Goal: Information Seeking & Learning: Learn about a topic

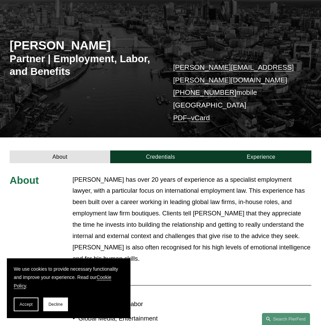
scroll to position [69, 0]
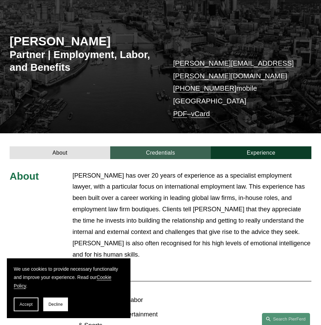
click at [147, 146] on link "Credentials" at bounding box center [160, 152] width 101 height 13
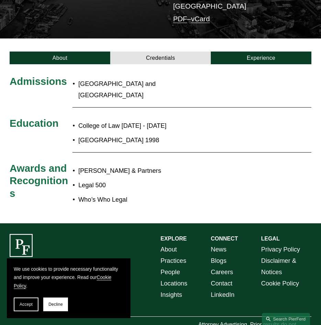
scroll to position [169, 0]
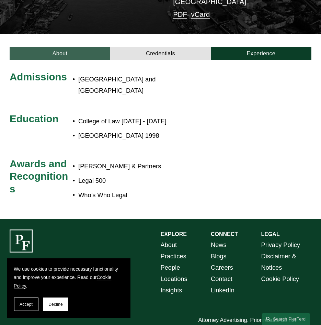
click at [73, 47] on link "About" at bounding box center [60, 53] width 101 height 13
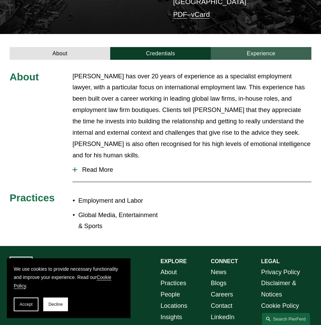
click at [243, 47] on link "Experience" at bounding box center [261, 53] width 101 height 13
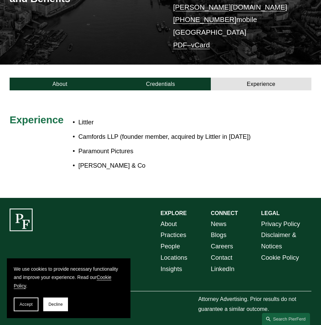
scroll to position [127, 0]
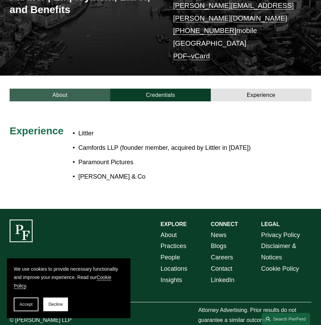
click at [45, 89] on link "About" at bounding box center [60, 95] width 101 height 13
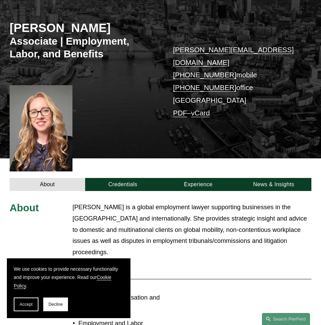
scroll to position [103, 0]
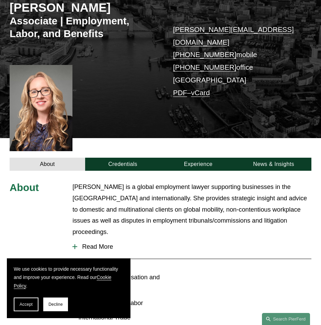
click at [192, 210] on p "[PERSON_NAME] is a global employment lawyer supporting businesses in the [GEOGR…" at bounding box center [192, 209] width 239 height 56
click at [90, 243] on span "Read More" at bounding box center [194, 247] width 234 height 8
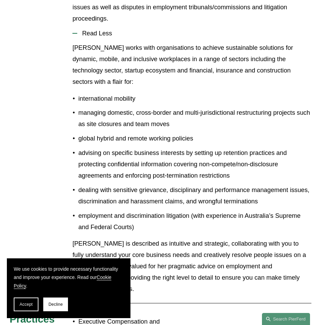
scroll to position [241, 0]
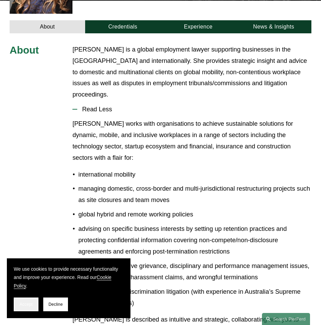
click at [31, 301] on button "Accept" at bounding box center [26, 305] width 25 height 14
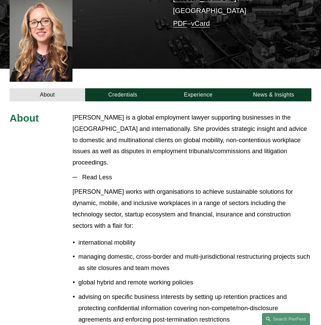
scroll to position [172, 0]
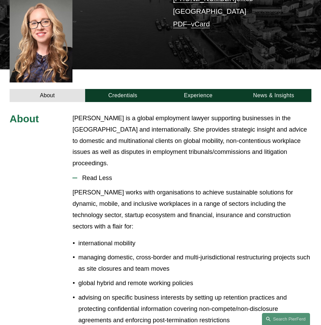
click at [283, 252] on p "managing domestic, cross-border and multi-jurisdictional restructuring projects…" at bounding box center [194, 263] width 233 height 23
click at [195, 169] on button "Read Less" at bounding box center [192, 178] width 239 height 18
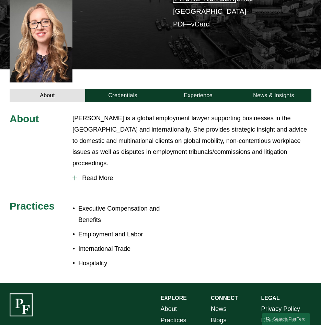
click at [202, 169] on button "Read More" at bounding box center [192, 178] width 239 height 18
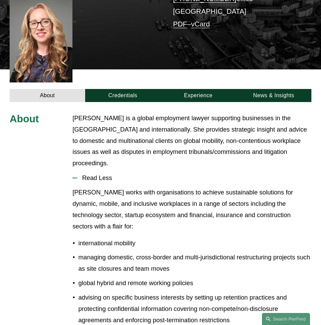
click at [168, 187] on p "[PERSON_NAME] works with organisations to achieve sustainable solutions for dyn…" at bounding box center [192, 209] width 239 height 45
click at [226, 191] on p "[PERSON_NAME] works with organisations to achieve sustainable solutions for dyn…" at bounding box center [192, 209] width 239 height 45
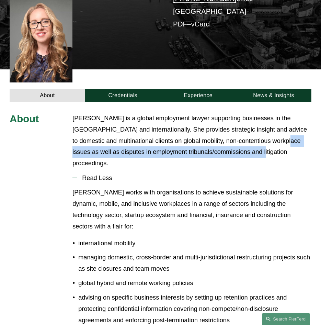
drag, startPoint x: 276, startPoint y: 143, endPoint x: 56, endPoint y: 144, distance: 220.3
click at [56, 144] on div "About Sophie is a global employment lawyer supporting businesses in the UK and …" at bounding box center [160, 321] width 321 height 417
copy p "disputes in employment tribunals/commissions and litigation proceedings."
drag, startPoint x: 185, startPoint y: 169, endPoint x: 192, endPoint y: 170, distance: 7.3
click at [185, 187] on p "[PERSON_NAME] works with organisations to achieve sustainable solutions for dyn…" at bounding box center [192, 209] width 239 height 45
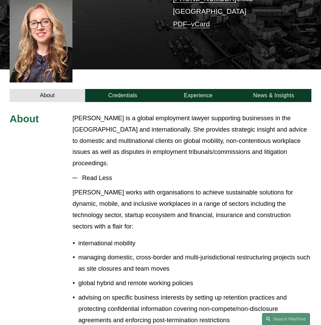
click at [223, 252] on p "managing domestic, cross-border and multi-jurisdictional restructuring projects…" at bounding box center [194, 263] width 233 height 23
click at [181, 188] on p "[PERSON_NAME] works with organisations to achieve sustainable solutions for dyn…" at bounding box center [192, 209] width 239 height 45
click at [184, 187] on p "[PERSON_NAME] works with organisations to achieve sustainable solutions for dyn…" at bounding box center [192, 209] width 239 height 45
click at [310, 119] on p "[PERSON_NAME] is a global employment lawyer supporting businesses in the [GEOGR…" at bounding box center [192, 141] width 239 height 56
click at [301, 91] on link "News & Insights" at bounding box center [274, 95] width 76 height 13
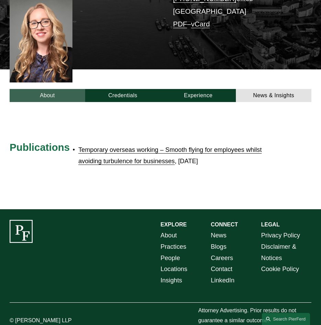
drag, startPoint x: 57, startPoint y: 93, endPoint x: 53, endPoint y: 90, distance: 4.9
click at [56, 102] on div at bounding box center [160, 155] width 321 height 107
click at [52, 89] on link "About" at bounding box center [48, 95] width 76 height 13
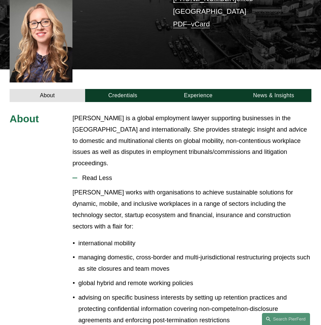
drag, startPoint x: 310, startPoint y: 130, endPoint x: 289, endPoint y: 142, distance: 24.3
click at [310, 130] on p "[PERSON_NAME] is a global employment lawyer supporting businesses in the [GEOGR…" at bounding box center [192, 141] width 239 height 56
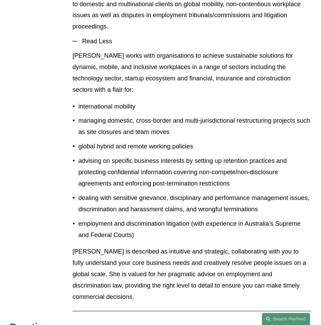
scroll to position [309, 0]
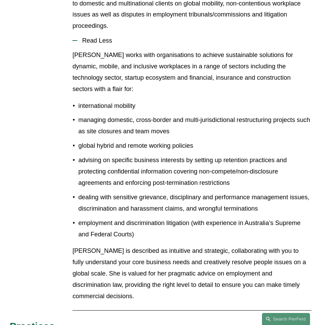
click at [130, 218] on p "employment and discrimination litigation (with experience in Australia’s Suprem…" at bounding box center [194, 229] width 233 height 23
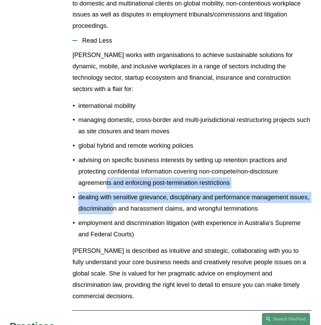
drag, startPoint x: 130, startPoint y: 195, endPoint x: 103, endPoint y: 110, distance: 88.5
click at [104, 131] on ul "international mobility managing domestic, cross-border and multi-jurisdictional…" at bounding box center [192, 170] width 239 height 140
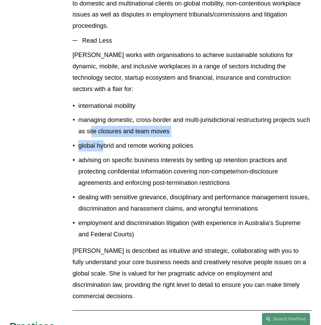
drag, startPoint x: 103, startPoint y: 110, endPoint x: 79, endPoint y: 82, distance: 36.6
click at [87, 100] on ul "international mobility managing domestic, cross-border and multi-jurisdictional…" at bounding box center [192, 170] width 239 height 140
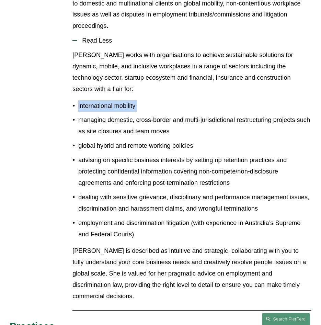
drag, startPoint x: 79, startPoint y: 82, endPoint x: 76, endPoint y: 75, distance: 8.3
click at [76, 100] on ul "international mobility managing domestic, cross-border and multi-jurisdictional…" at bounding box center [192, 170] width 239 height 140
click at [79, 100] on p "international mobility" at bounding box center [194, 105] width 233 height 11
drag, startPoint x: 79, startPoint y: 73, endPoint x: 115, endPoint y: 147, distance: 82.2
click at [97, 101] on ul "international mobility managing domestic, cross-border and multi-jurisdictional…" at bounding box center [192, 170] width 239 height 140
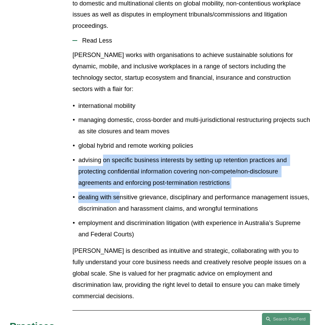
drag, startPoint x: 115, startPoint y: 147, endPoint x: 122, endPoint y: 193, distance: 46.6
click at [121, 183] on ul "international mobility managing domestic, cross-border and multi-jurisdictional…" at bounding box center [192, 170] width 239 height 140
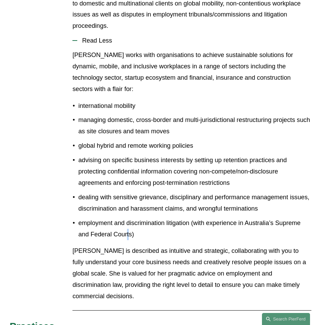
drag, startPoint x: 128, startPoint y: 197, endPoint x: 135, endPoint y: 200, distance: 8.1
click at [132, 218] on p "employment and discrimination litigation (with experience in Australia’s Suprem…" at bounding box center [194, 229] width 233 height 23
click at [135, 218] on p "employment and discrimination litigation (with experience in Australia’s Suprem…" at bounding box center [194, 229] width 233 height 23
click at [136, 218] on p "employment and discrimination litigation (with experience in Australia’s Suprem…" at bounding box center [194, 229] width 233 height 23
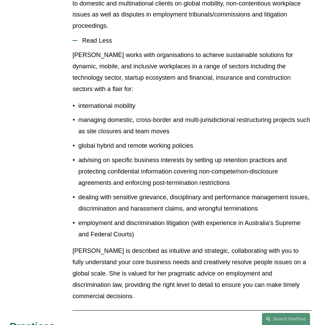
click at [136, 218] on p "employment and discrimination litigation (with experience in Australia’s Suprem…" at bounding box center [194, 229] width 233 height 23
drag, startPoint x: 66, startPoint y: 70, endPoint x: 80, endPoint y: 74, distance: 13.9
click at [68, 70] on div "About Sophie is a global employment lawyer supporting businesses in the UK and …" at bounding box center [160, 183] width 321 height 417
click at [108, 114] on p "managing domestic, cross-border and multi-jurisdictional restructuring projects…" at bounding box center [194, 125] width 233 height 23
click at [81, 100] on p "international mobility" at bounding box center [194, 105] width 233 height 11
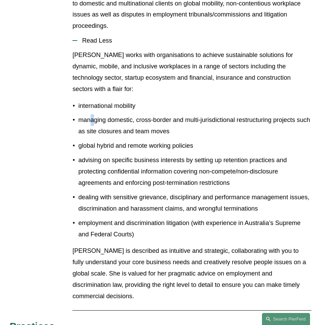
drag, startPoint x: 81, startPoint y: 74, endPoint x: 109, endPoint y: 104, distance: 40.7
click at [98, 100] on ul "international mobility managing domestic, cross-border and multi-jurisdictional…" at bounding box center [192, 170] width 239 height 140
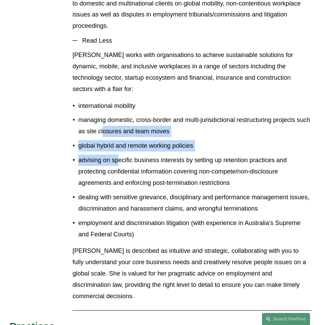
drag, startPoint x: 109, startPoint y: 104, endPoint x: 119, endPoint y: 132, distance: 30.1
click at [119, 132] on ul "international mobility managing domestic, cross-border and multi-jurisdictional…" at bounding box center [192, 170] width 239 height 140
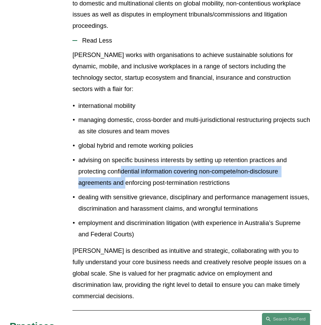
drag, startPoint x: 119, startPoint y: 132, endPoint x: 129, endPoint y: 154, distance: 23.6
click at [129, 155] on p "advising on specific business interests by setting up retention practices and p…" at bounding box center [194, 172] width 233 height 34
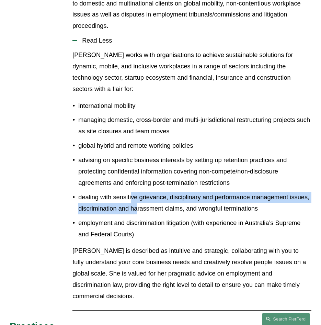
drag, startPoint x: 129, startPoint y: 154, endPoint x: 142, endPoint y: 186, distance: 34.5
click at [139, 192] on p "dealing with sensitive grievance, disciplinary and performance management issue…" at bounding box center [194, 203] width 233 height 23
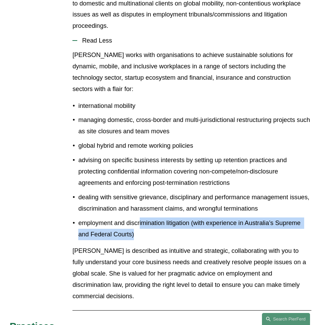
drag, startPoint x: 142, startPoint y: 186, endPoint x: 143, endPoint y: 197, distance: 11.1
click at [143, 197] on ul "international mobility managing domestic, cross-border and multi-jurisdictional…" at bounding box center [192, 170] width 239 height 140
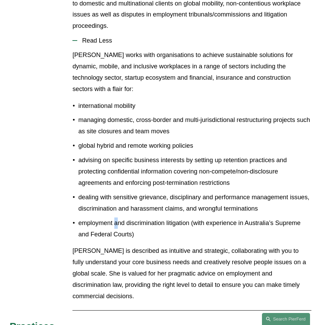
drag, startPoint x: 114, startPoint y: 187, endPoint x: 107, endPoint y: 169, distance: 19.7
click at [113, 218] on p "employment and discrimination litigation (with experience in Australia’s Suprem…" at bounding box center [194, 229] width 233 height 23
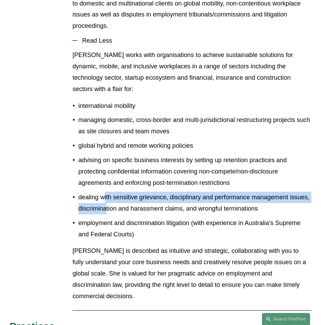
drag, startPoint x: 107, startPoint y: 169, endPoint x: 101, endPoint y: 143, distance: 26.1
click at [101, 143] on ul "international mobility managing domestic, cross-border and multi-jurisdictional…" at bounding box center [192, 170] width 239 height 140
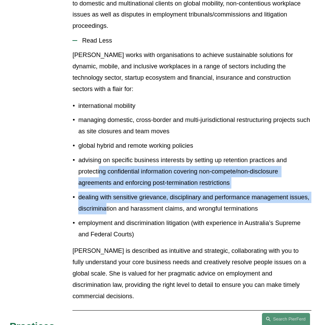
drag, startPoint x: 101, startPoint y: 143, endPoint x: 100, endPoint y: 135, distance: 7.9
click at [100, 155] on p "advising on specific business interests by setting up retention practices and p…" at bounding box center [194, 172] width 233 height 34
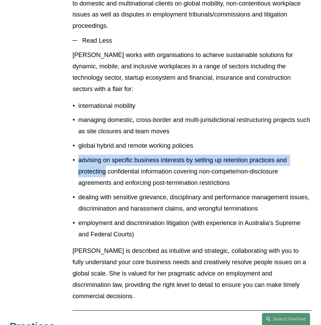
drag, startPoint x: 100, startPoint y: 135, endPoint x: 85, endPoint y: 103, distance: 36.0
click at [91, 119] on ul "international mobility managing domestic, cross-border and multi-jurisdictional…" at bounding box center [192, 170] width 239 height 140
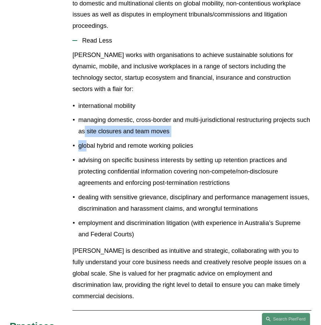
drag, startPoint x: 85, startPoint y: 103, endPoint x: 83, endPoint y: 93, distance: 9.8
click at [83, 100] on ul "international mobility managing domestic, cross-border and multi-jurisdictional…" at bounding box center [192, 170] width 239 height 140
drag, startPoint x: 83, startPoint y: 93, endPoint x: 82, endPoint y: 86, distance: 7.2
click at [82, 114] on p "managing domestic, cross-border and multi-jurisdictional restructuring projects…" at bounding box center [194, 125] width 233 height 23
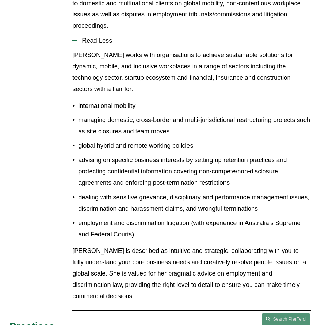
drag, startPoint x: 80, startPoint y: 81, endPoint x: 77, endPoint y: 78, distance: 3.7
click at [79, 100] on ul "international mobility managing domestic, cross-border and multi-jurisdictional…" at bounding box center [192, 170] width 239 height 140
click at [76, 100] on ul "international mobility managing domestic, cross-border and multi-jurisdictional…" at bounding box center [192, 170] width 239 height 140
click at [78, 100] on p "international mobility" at bounding box center [194, 105] width 233 height 11
click at [167, 114] on p "managing domestic, cross-border and multi-jurisdictional restructuring projects…" at bounding box center [194, 125] width 233 height 23
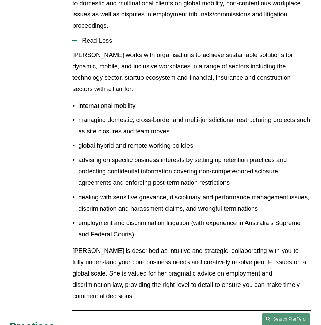
click at [159, 155] on p "advising on specific business interests by setting up retention practices and p…" at bounding box center [194, 172] width 233 height 34
drag, startPoint x: 174, startPoint y: 148, endPoint x: 139, endPoint y: 142, distance: 35.7
click at [174, 155] on p "advising on specific business interests by setting up retention practices and p…" at bounding box center [194, 172] width 233 height 34
drag, startPoint x: 0, startPoint y: 138, endPoint x: 71, endPoint y: 135, distance: 71.2
click at [71, 135] on div "About Sophie is a global employment lawyer supporting businesses in the UK and …" at bounding box center [160, 183] width 321 height 417
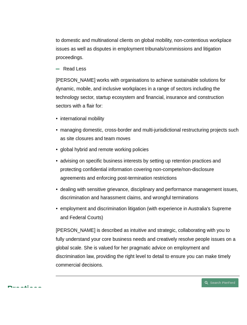
scroll to position [479, 0]
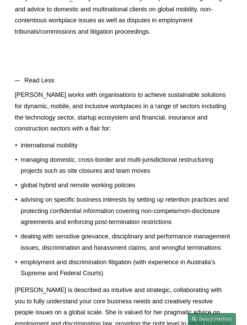
click at [148, 230] on ul "international mobility managing domestic, cross-border and multi-jurisdictional…" at bounding box center [123, 209] width 217 height 139
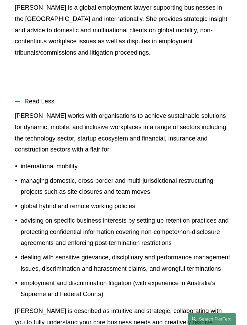
scroll to position [376, 0]
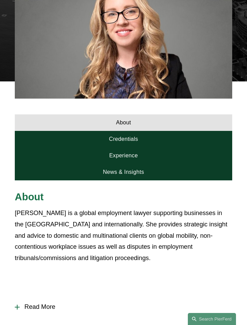
scroll to position [241, 0]
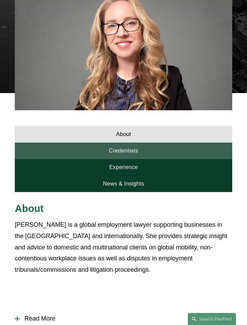
click at [117, 152] on link "Credentials" at bounding box center [123, 151] width 217 height 16
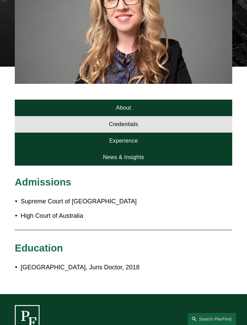
scroll to position [309, 0]
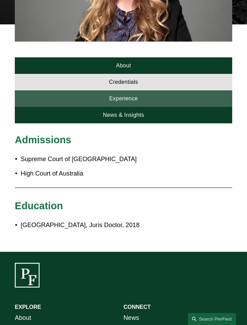
click at [140, 101] on link "Experience" at bounding box center [123, 98] width 217 height 16
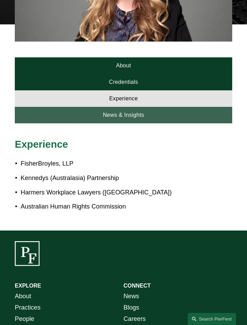
click at [117, 117] on link "News & Insights" at bounding box center [123, 115] width 217 height 16
